Goal: Task Accomplishment & Management: Use online tool/utility

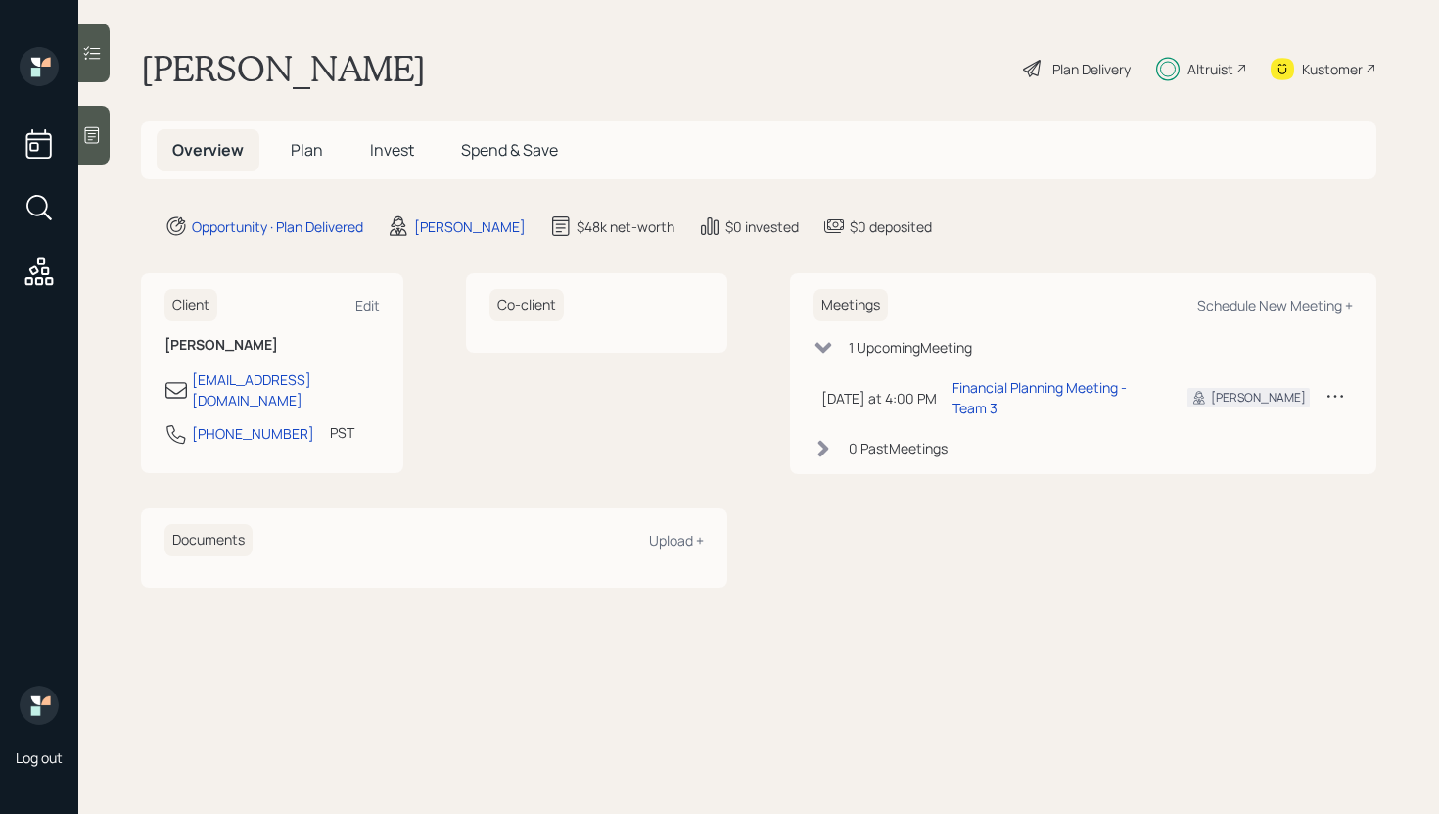
click at [319, 150] on span "Plan" at bounding box center [307, 150] width 32 height 22
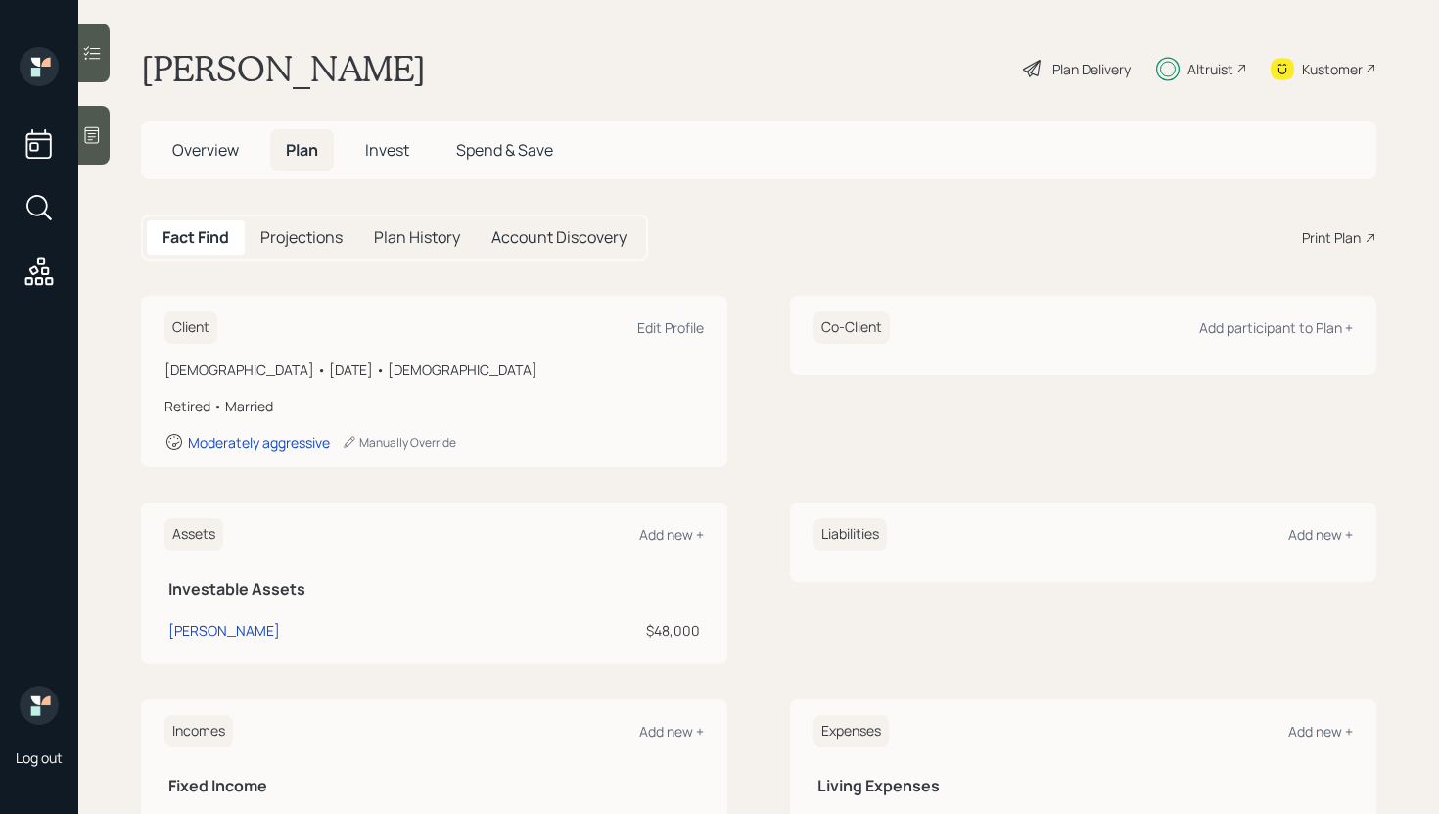
click at [1073, 66] on div "Plan Delivery" at bounding box center [1091, 69] width 78 height 21
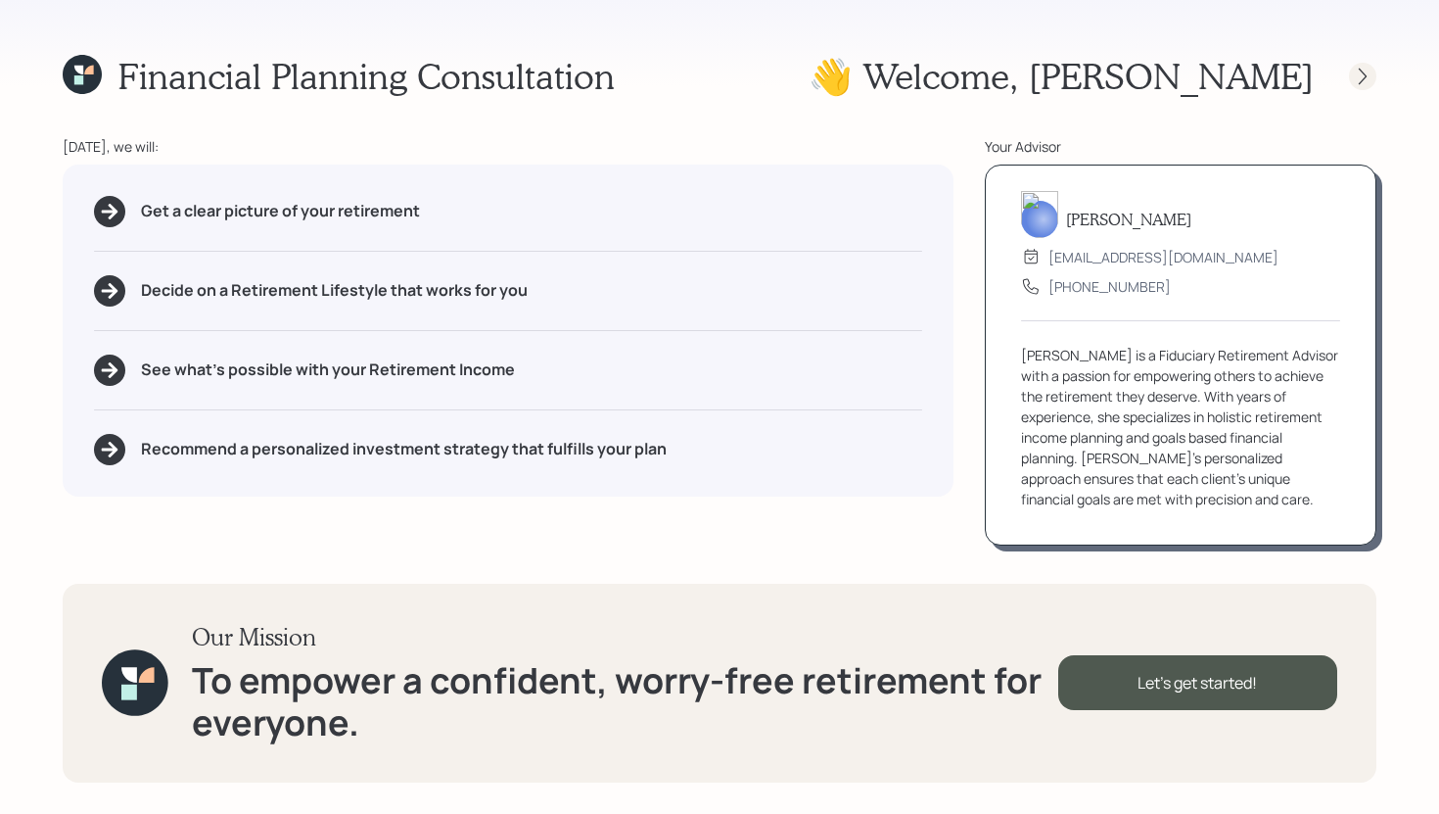
click at [1365, 79] on icon at bounding box center [1363, 77] width 20 height 20
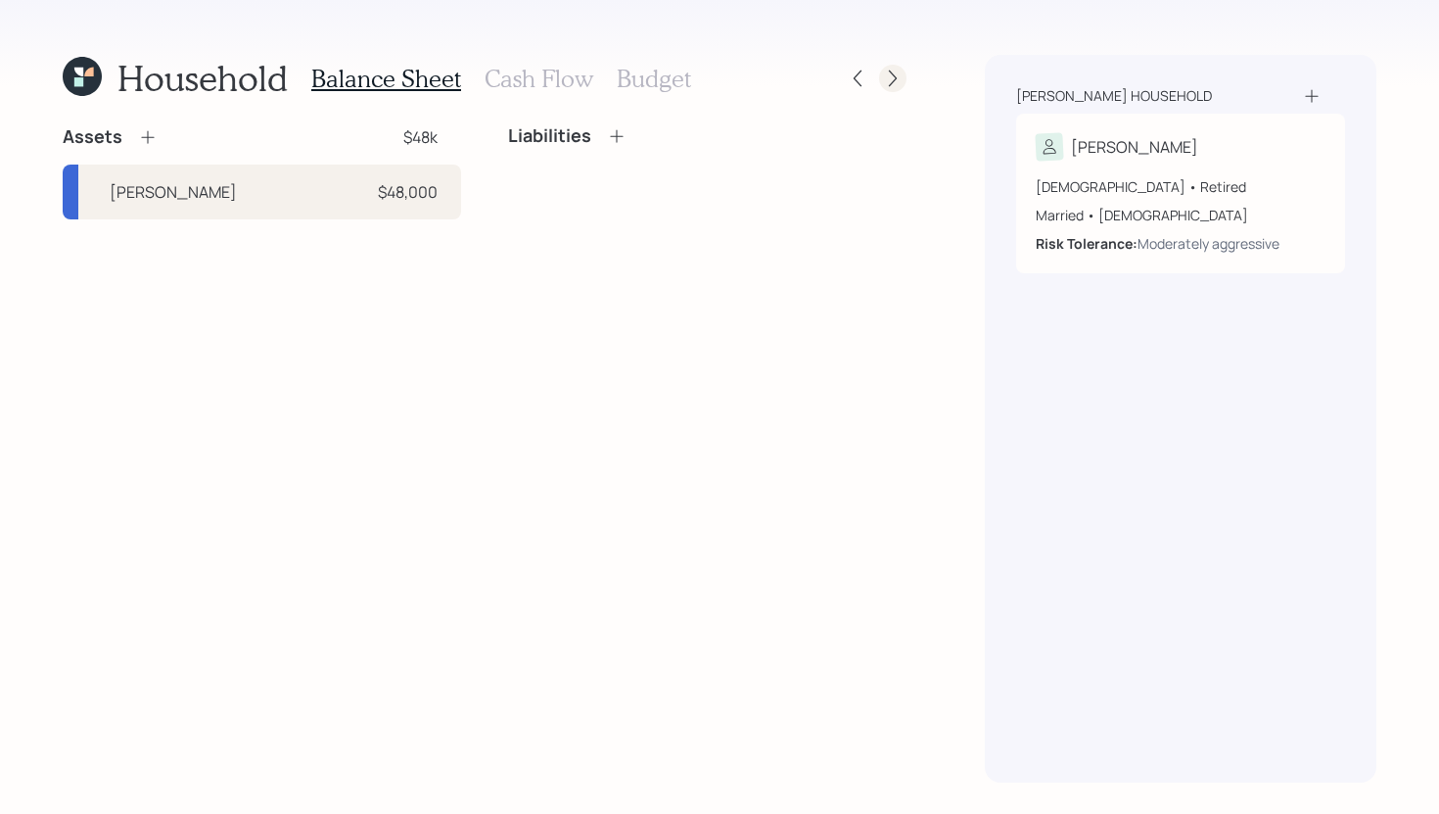
click at [897, 81] on icon at bounding box center [893, 79] width 20 height 20
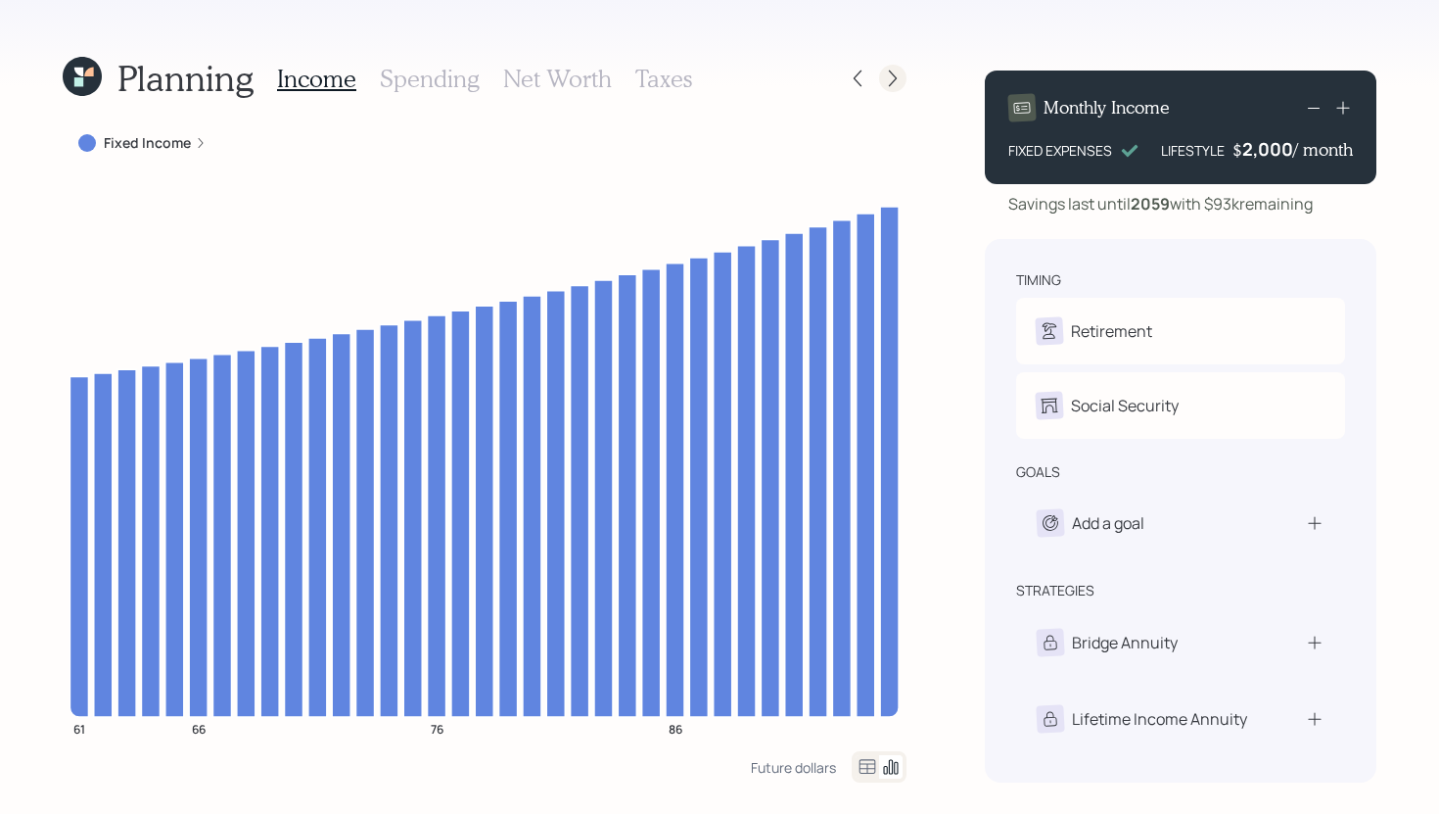
click at [903, 83] on div at bounding box center [892, 78] width 27 height 27
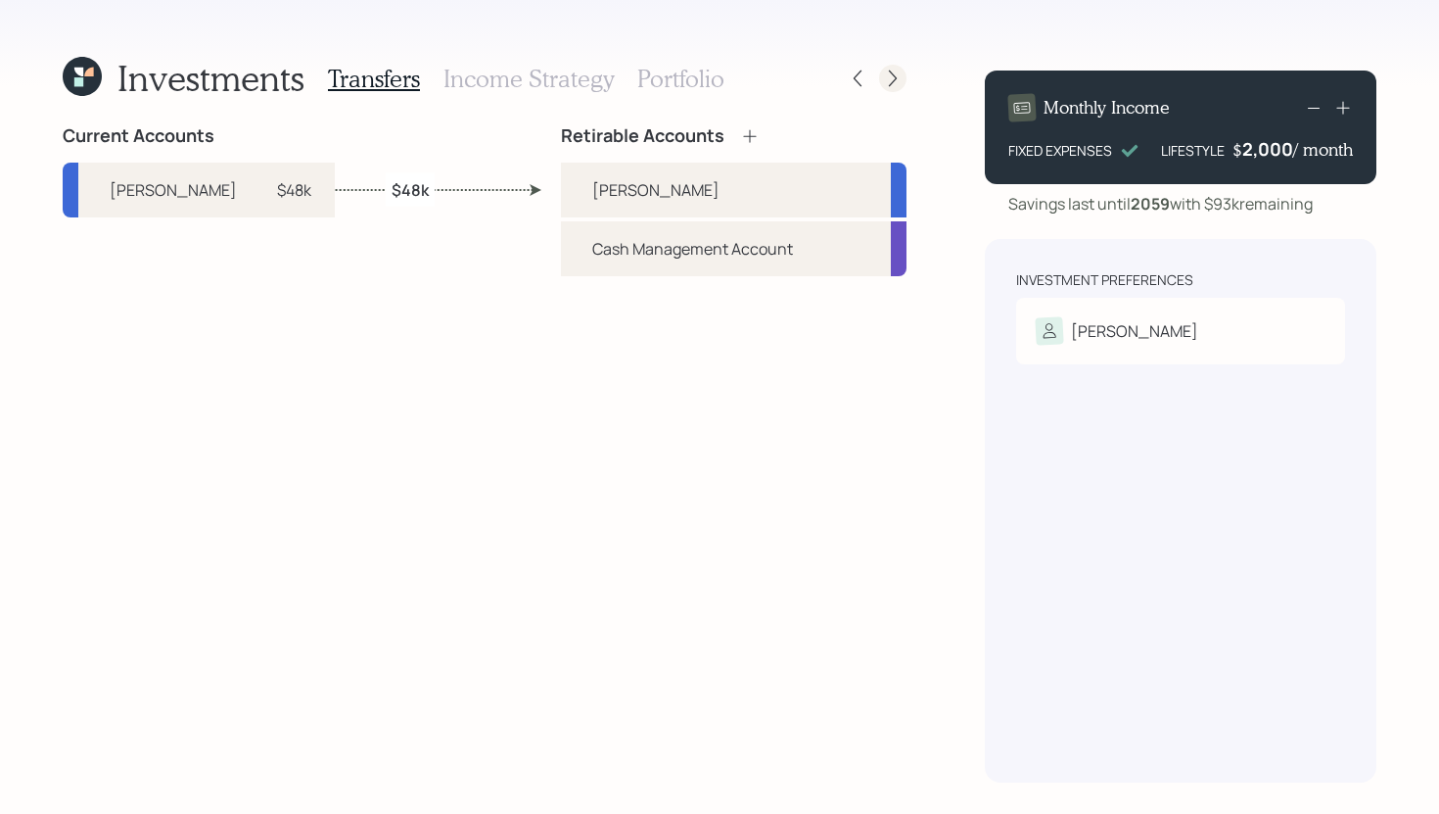
click at [903, 83] on div at bounding box center [892, 78] width 27 height 27
